Goal: Answer question/provide support

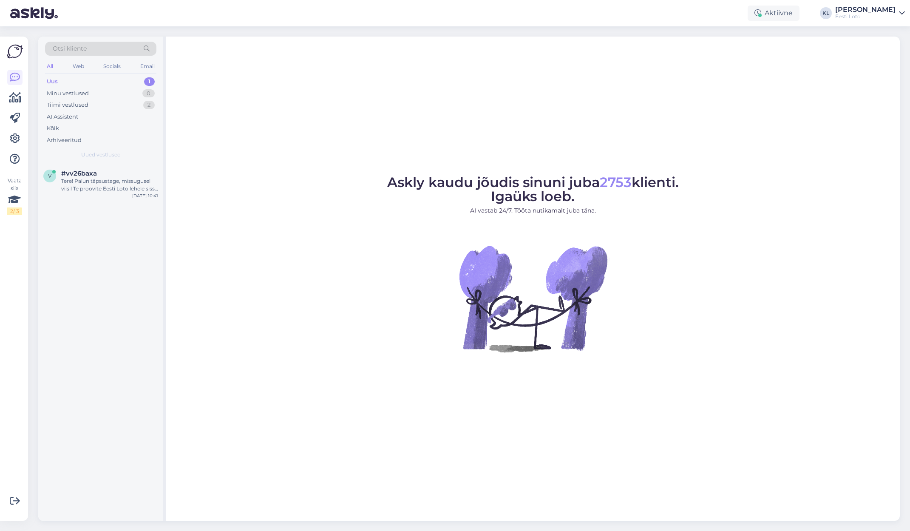
click at [124, 80] on div "Uus 1" at bounding box center [100, 82] width 111 height 12
drag, startPoint x: 126, startPoint y: 183, endPoint x: 155, endPoint y: 190, distance: 29.6
click at [126, 183] on div "Tere! Palun täpsustage, missugusel viisil Te proovite Eesti Loto lehele sisse l…" at bounding box center [109, 184] width 97 height 15
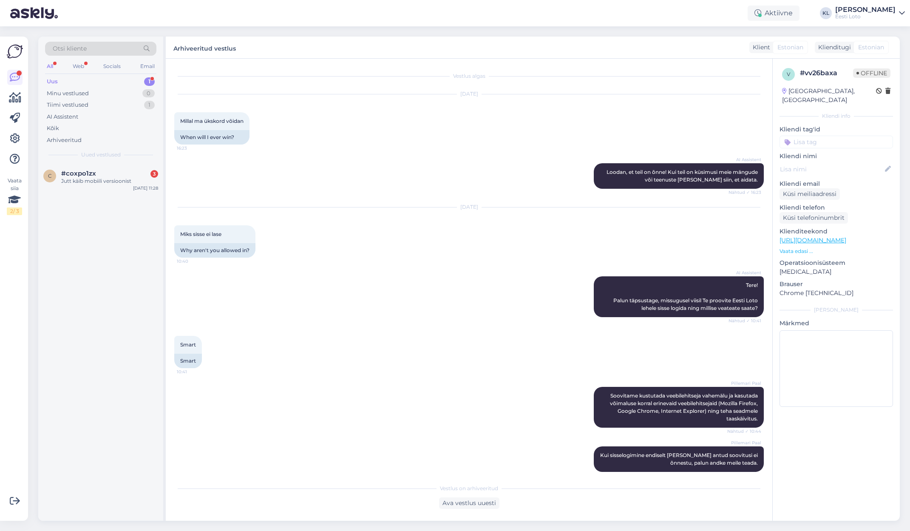
scroll to position [9, 0]
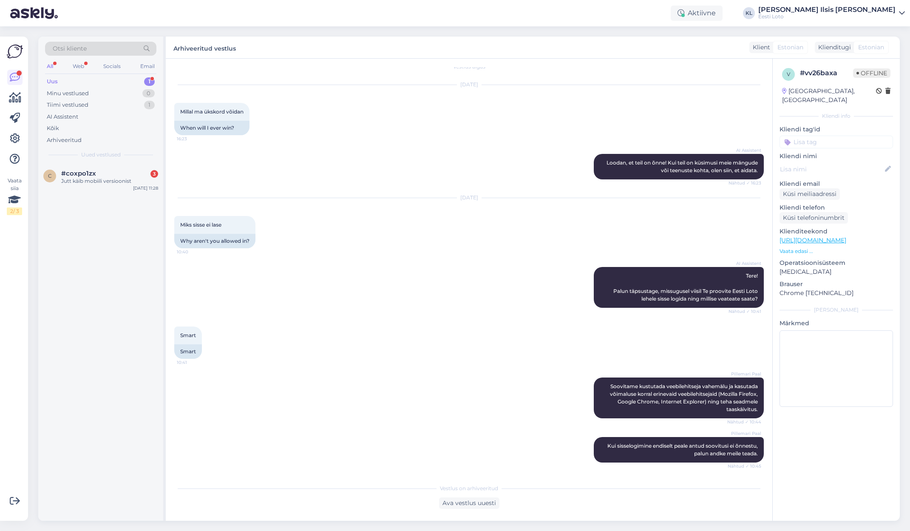
click at [53, 64] on div "All" at bounding box center [50, 66] width 10 height 11
click at [102, 178] on div "Понятно. Пожалуйста, уточните, какое именно сообщение об ошибке Вы видите?" at bounding box center [109, 184] width 97 height 15
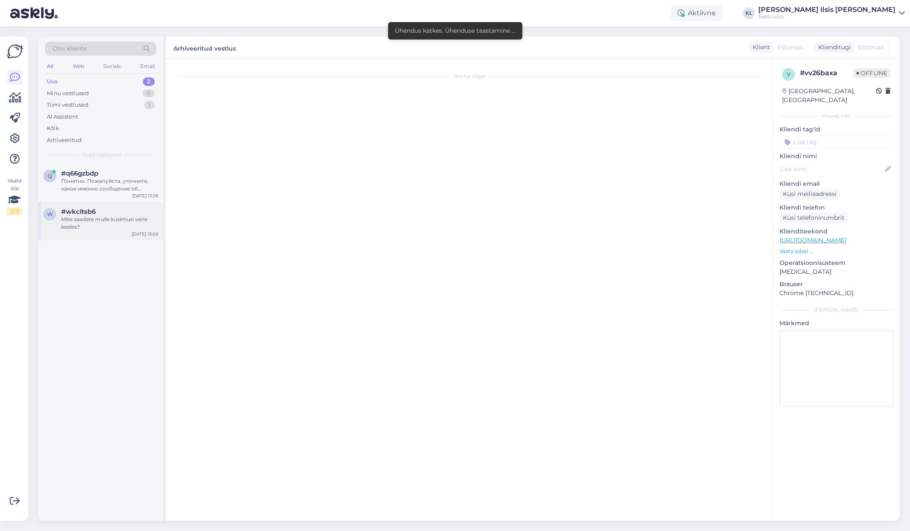
drag, startPoint x: 102, startPoint y: 224, endPoint x: 108, endPoint y: 223, distance: 5.6
click at [103, 223] on div "Miks saadate mulle küsimusi vene keeles?" at bounding box center [109, 223] width 97 height 15
click at [107, 213] on div "#wkcltsb6" at bounding box center [109, 212] width 97 height 8
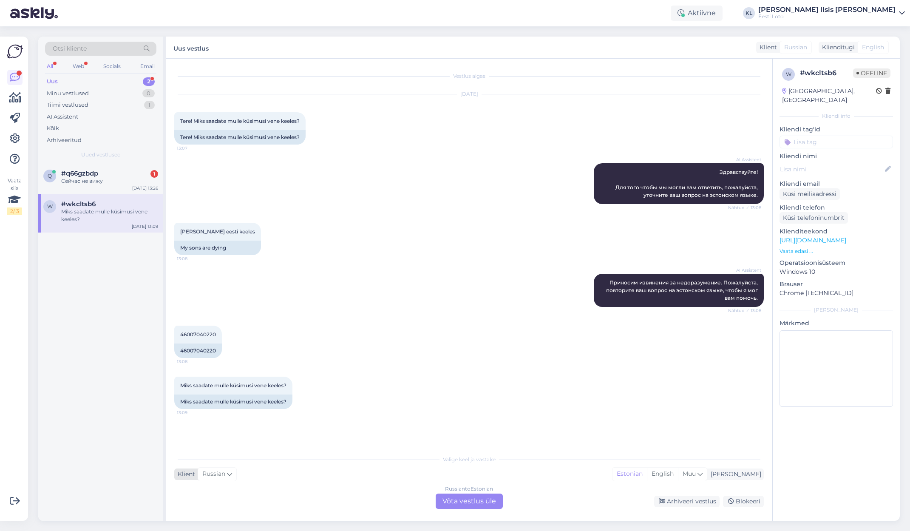
click at [230, 474] on icon at bounding box center [229, 473] width 5 height 9
click at [230, 475] on icon at bounding box center [229, 473] width 5 height 9
click at [233, 475] on div "Russian" at bounding box center [217, 474] width 39 height 14
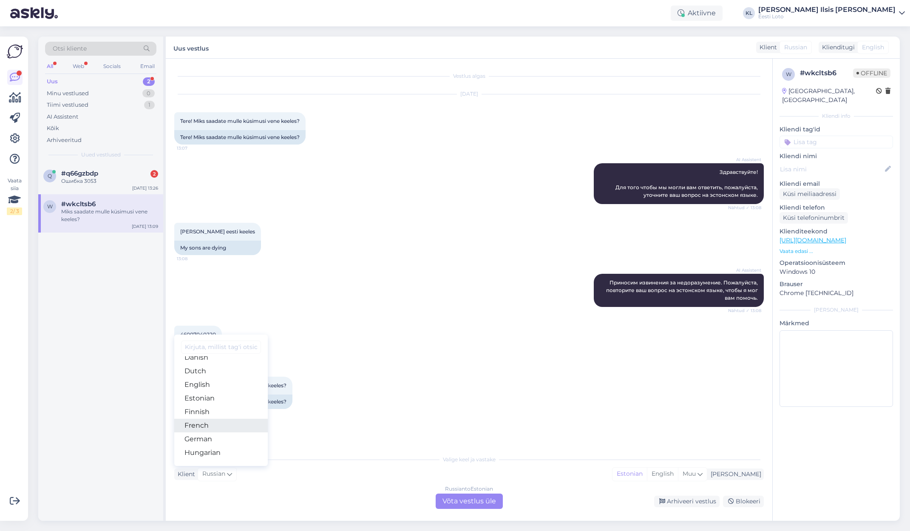
scroll to position [79, 0]
click at [416, 401] on div "Miks saadate mulle küsimusi vene keeles? 13:09 Miks saadate mulle küsimusi vene…" at bounding box center [469, 392] width 590 height 51
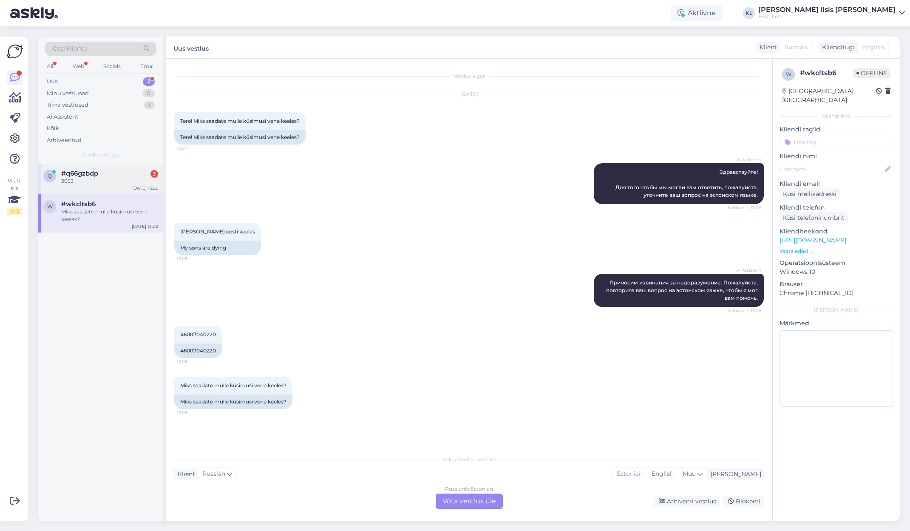
click at [100, 174] on div "#q66gzbdp 3" at bounding box center [109, 174] width 97 height 8
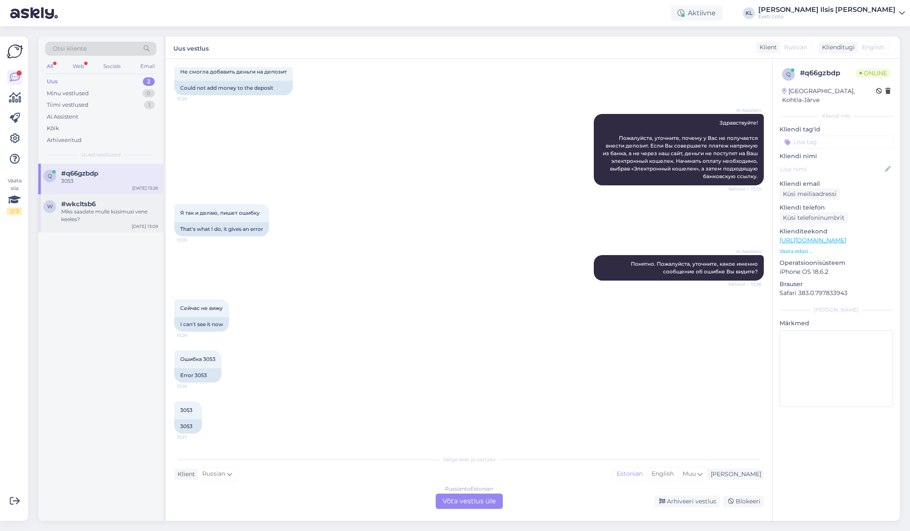
click at [102, 208] on div "Miks saadate mulle küsimusi vene keeles?" at bounding box center [109, 215] width 97 height 15
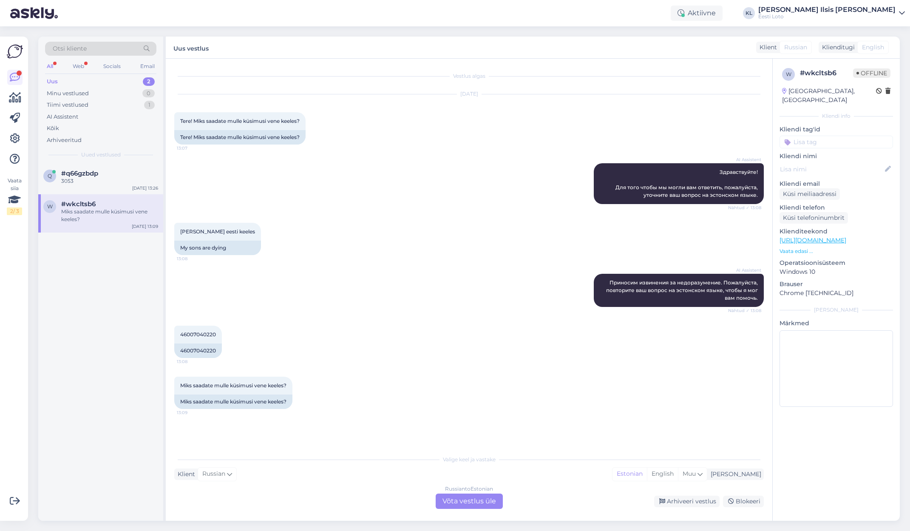
scroll to position [0, 0]
click at [232, 475] on icon at bounding box center [229, 473] width 5 height 9
click at [336, 429] on div "Vestlus algas [DATE] Tere! Miks saadate mulle küsimusi vene keeles? 13:07 Tere!…" at bounding box center [472, 255] width 597 height 376
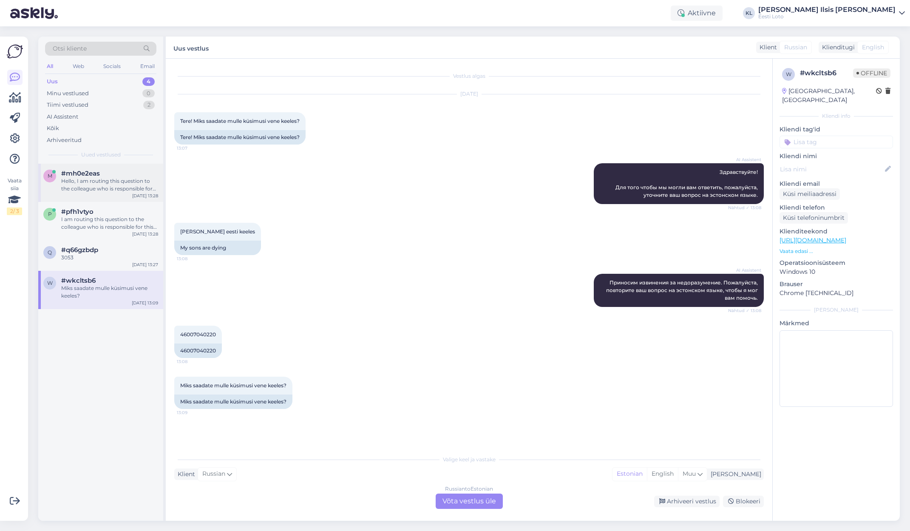
click at [94, 170] on span "#mh0e2eas" at bounding box center [80, 174] width 39 height 8
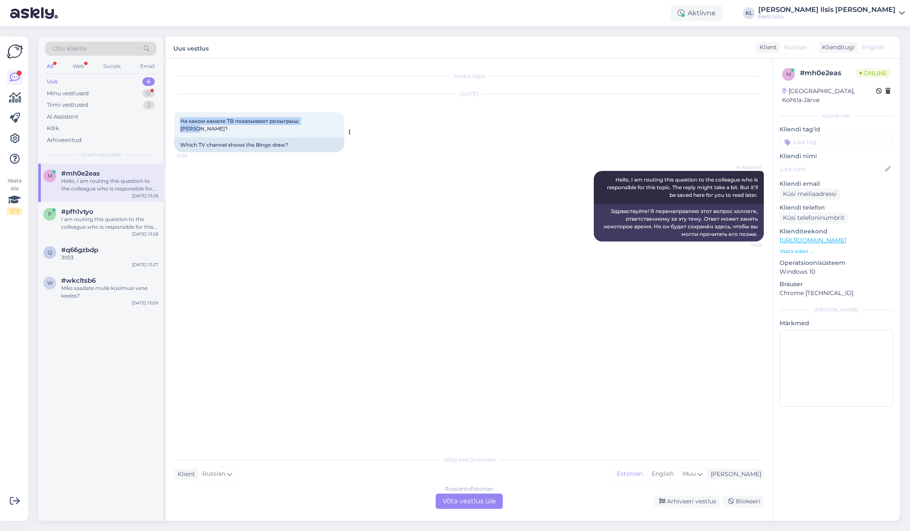
drag, startPoint x: 319, startPoint y: 121, endPoint x: 177, endPoint y: 118, distance: 142.0
click at [177, 118] on div "На каком канале ТВ показывают розыгрыш [PERSON_NAME]? 13:28" at bounding box center [259, 125] width 170 height 26
copy span "На каком канале ТВ показывают розыгрыш [PERSON_NAME]?"
click at [94, 79] on div "Uus 4" at bounding box center [100, 82] width 111 height 12
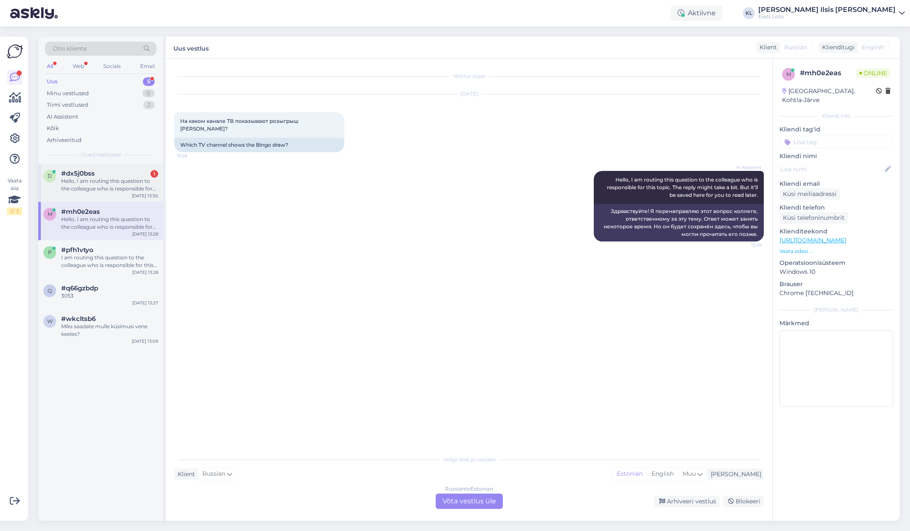
click at [92, 177] on div "Hello, I am routing this question to the colleague who is responsible for this …" at bounding box center [109, 184] width 97 height 15
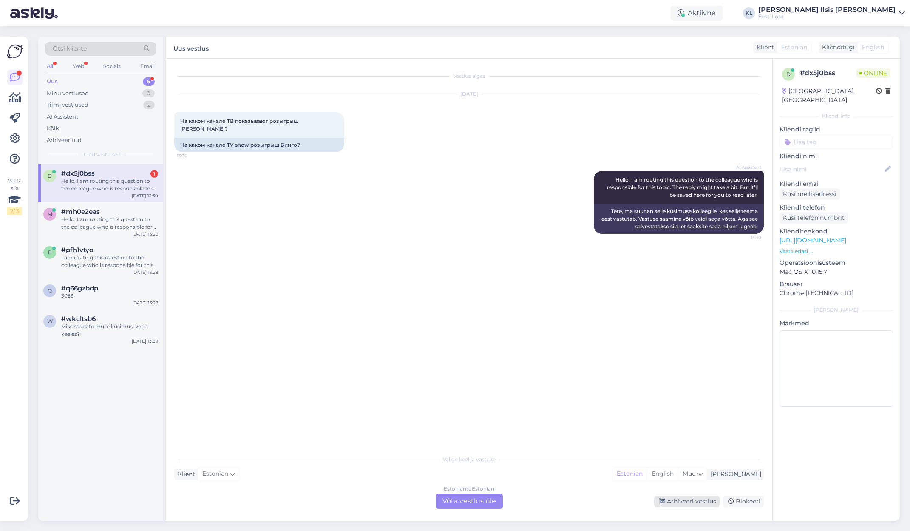
click at [683, 501] on div "Arhiveeri vestlus" at bounding box center [686, 501] width 65 height 11
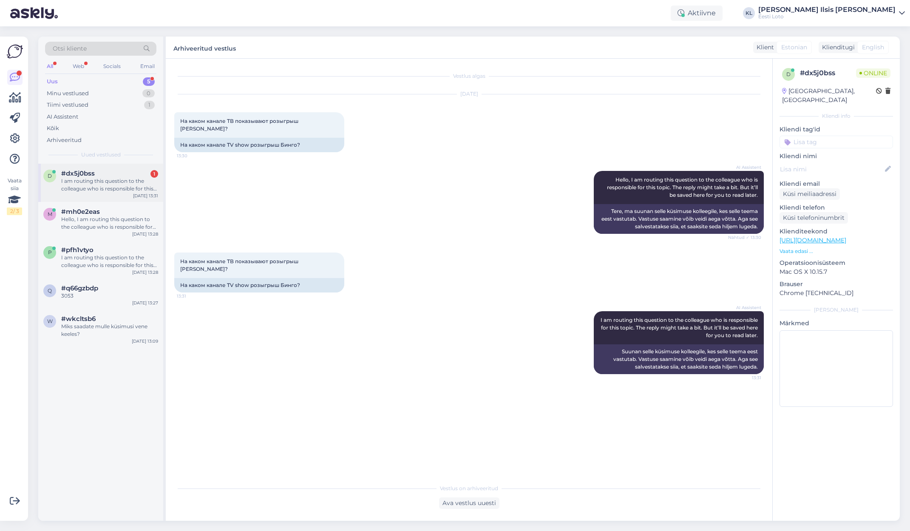
click at [103, 190] on div "I am routing this question to the colleague who is responsible for this topic. …" at bounding box center [109, 184] width 97 height 15
